Goal: Transaction & Acquisition: Purchase product/service

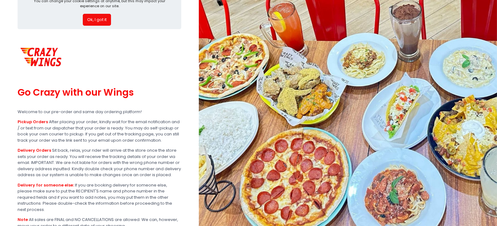
scroll to position [88, 0]
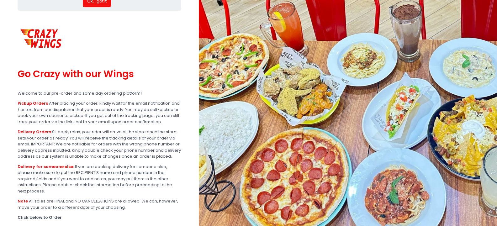
scroll to position [88, 0]
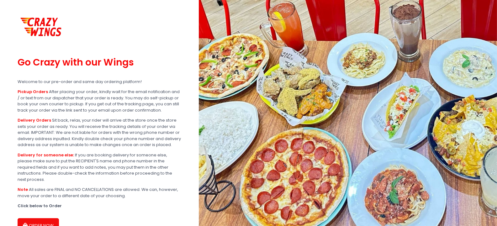
scroll to position [88, 0]
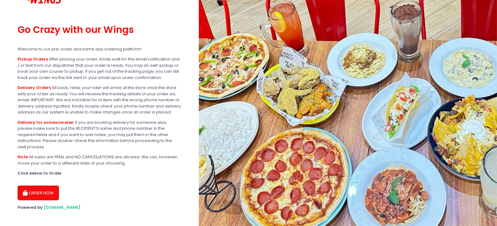
click at [47, 187] on button "ORDER NOW" at bounding box center [38, 193] width 41 height 15
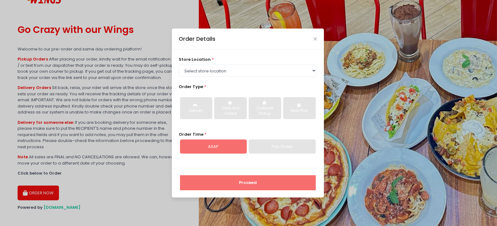
click at [319, 35] on div "Order Details" at bounding box center [248, 39] width 152 height 21
click at [314, 38] on icon "Close" at bounding box center [315, 39] width 3 height 5
